Goal: Task Accomplishment & Management: Use online tool/utility

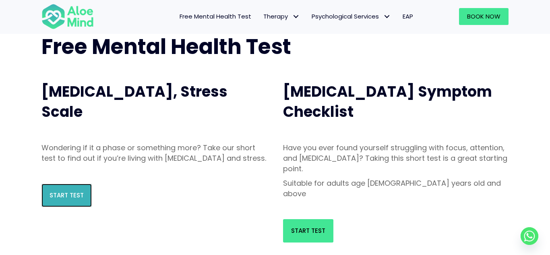
click at [55, 199] on span "Start Test" at bounding box center [67, 195] width 34 height 8
